Goal: Task Accomplishment & Management: Use online tool/utility

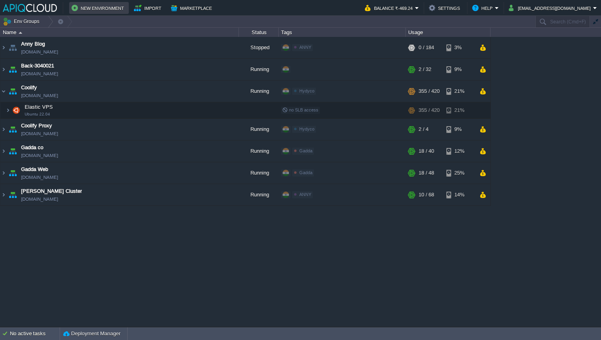
click at [108, 7] on button "New Environment" at bounding box center [98, 8] width 55 height 10
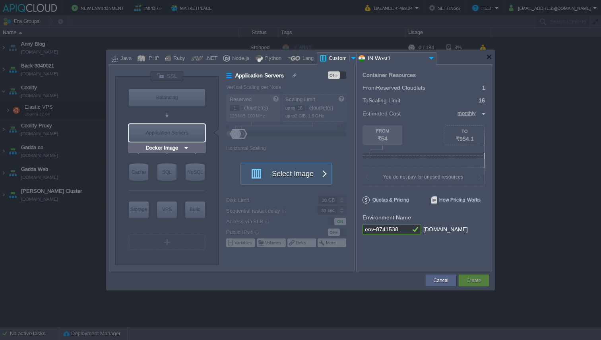
click at [184, 149] on img at bounding box center [186, 148] width 6 height 8
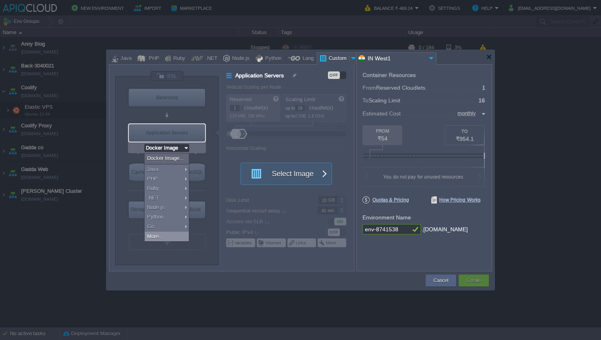
click at [174, 236] on div "More..." at bounding box center [167, 237] width 44 height 10
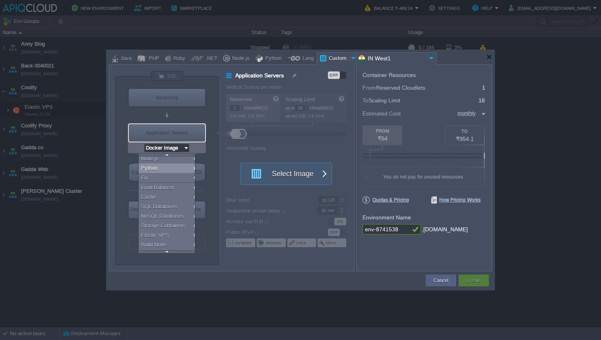
scroll to position [55, 0]
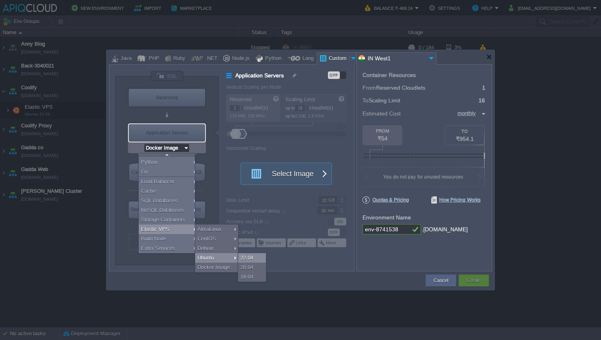
click at [247, 259] on div "22.04" at bounding box center [252, 258] width 28 height 10
type input "Elastic VPS"
type input "4"
type input "Ubuntu 22.04"
type input "22.04"
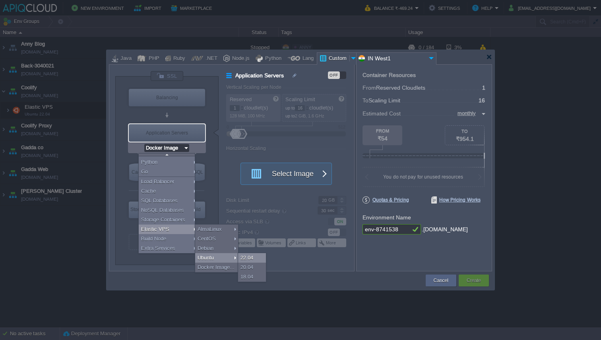
type input "Stateful"
type input "Ubuntu 22.04"
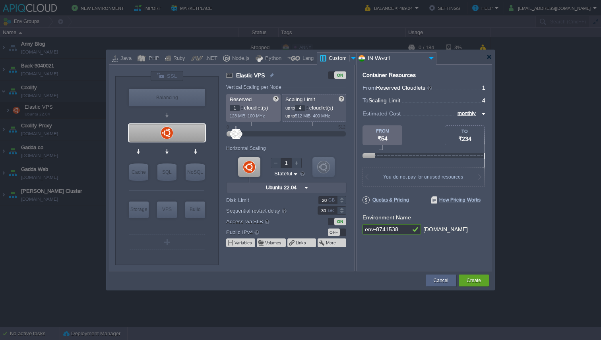
scroll to position [0, 0]
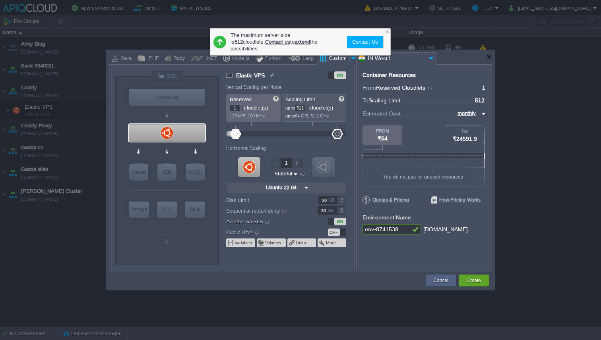
drag, startPoint x: 240, startPoint y: 134, endPoint x: 351, endPoint y: 138, distance: 111.3
click at [351, 138] on form "Vertical Scaling per Node Reserved 1 cloudlet(s) 128 MiB, 100 MHz Scaling Limit…" at bounding box center [289, 178] width 127 height 187
drag, startPoint x: 339, startPoint y: 135, endPoint x: 422, endPoint y: 138, distance: 83.1
click at [422, 138] on div "VM Balancing VM VPS VM Cache VM SQL VM NoSQL VM Storage VM VPS VM Build VM Ubun…" at bounding box center [300, 167] width 383 height 207
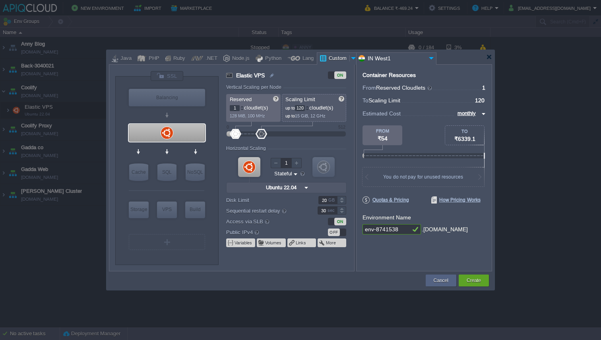
drag, startPoint x: 340, startPoint y: 135, endPoint x: 261, endPoint y: 132, distance: 79.1
click at [261, 132] on div at bounding box center [261, 134] width 12 height 10
click at [259, 133] on div at bounding box center [260, 134] width 12 height 10
click at [309, 107] on div at bounding box center [307, 106] width 4 height 3
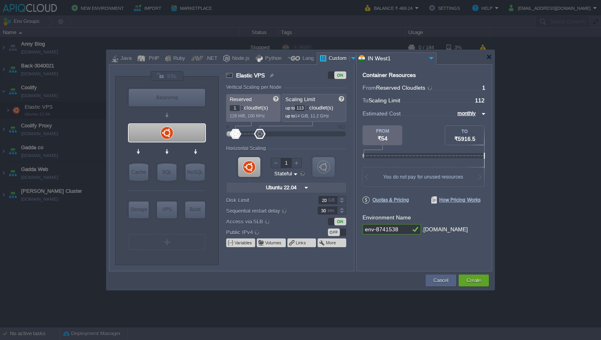
click at [309, 107] on div at bounding box center [307, 106] width 4 height 3
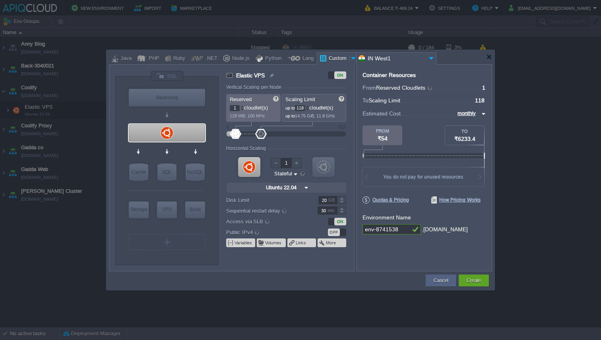
click at [309, 107] on div at bounding box center [307, 106] width 4 height 3
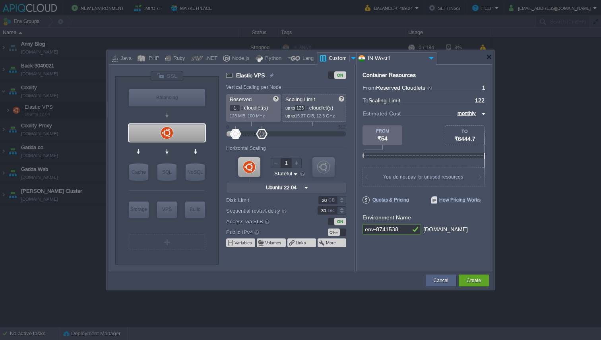
click at [309, 107] on div at bounding box center [307, 106] width 4 height 3
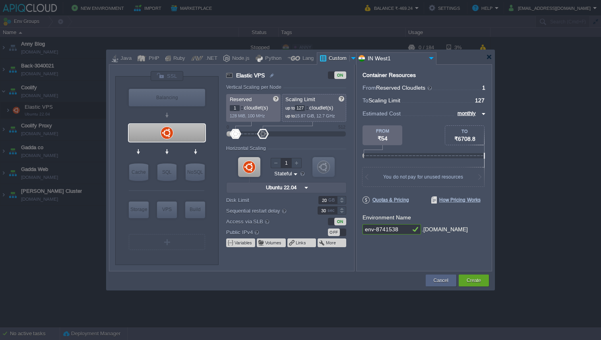
type input "128"
click at [309, 107] on div at bounding box center [307, 106] width 4 height 3
click at [239, 133] on div at bounding box center [239, 134] width 12 height 10
click at [243, 106] on div at bounding box center [242, 106] width 4 height 3
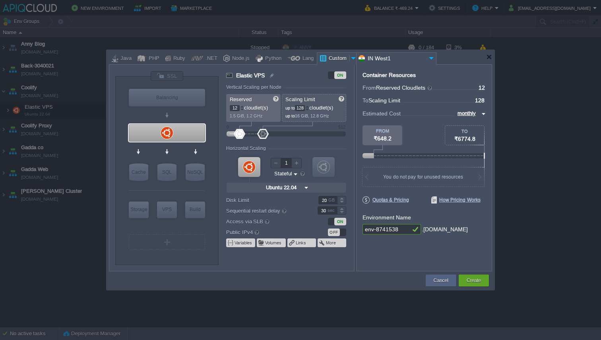
click at [243, 106] on div at bounding box center [242, 106] width 4 height 3
type input "16"
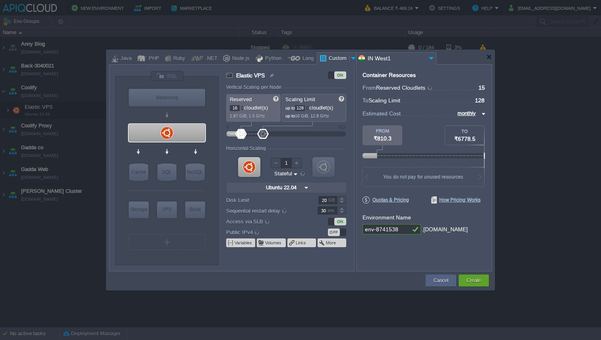
click at [243, 106] on div at bounding box center [242, 106] width 4 height 3
click at [334, 235] on div "OFF" at bounding box center [334, 233] width 12 height 8
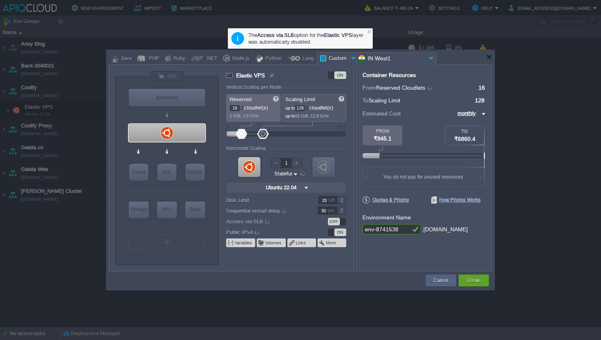
click at [328, 200] on input "20" at bounding box center [327, 200] width 19 height 8
drag, startPoint x: 262, startPoint y: 211, endPoint x: 345, endPoint y: 213, distance: 83.4
click at [346, 213] on body "New Environment Import Marketplace Bonus ₹0.00 Upgrade Account Balance ₹-469.24…" at bounding box center [300, 170] width 601 height 340
type input "200"
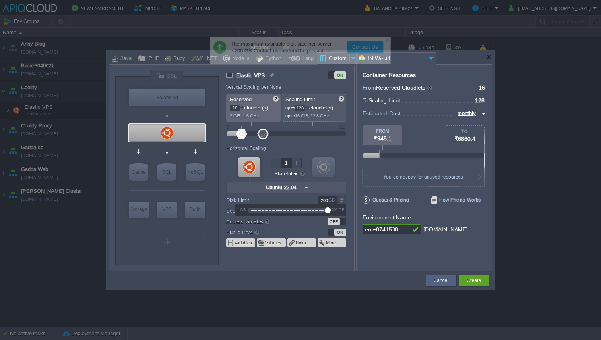
drag, startPoint x: 260, startPoint y: 211, endPoint x: 352, endPoint y: 216, distance: 92.7
click at [352, 216] on body "New Environment Import Marketplace Bonus ₹0.00 Upgrade Account Balance ₹-469.24…" at bounding box center [300, 170] width 601 height 340
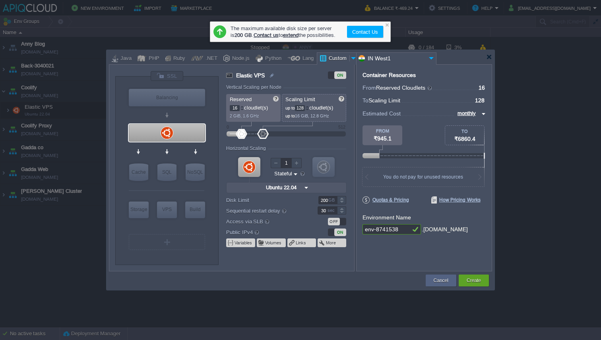
click at [293, 224] on label "Access via SLB" at bounding box center [266, 221] width 81 height 9
click at [471, 278] on button "Create" at bounding box center [473, 281] width 14 height 8
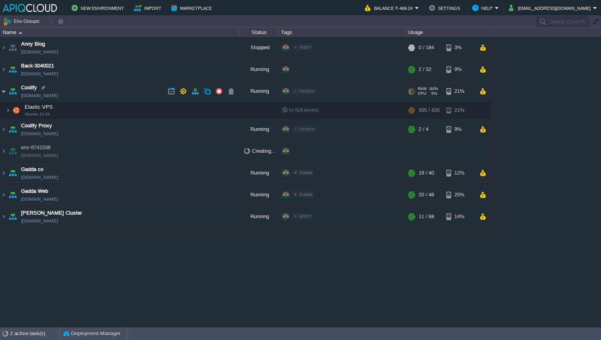
click at [4, 88] on img at bounding box center [3, 91] width 6 height 21
